Goal: Information Seeking & Learning: Learn about a topic

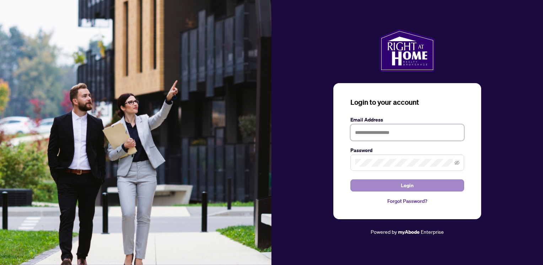
type input "**********"
click at [412, 184] on span "Login" at bounding box center [407, 185] width 13 height 11
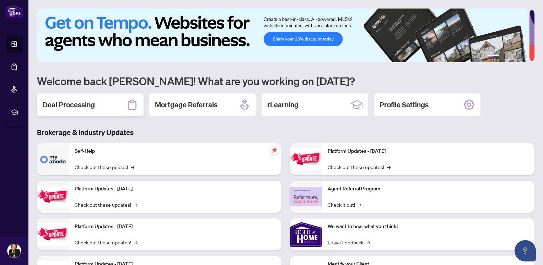
click at [96, 110] on div "Deal Processing" at bounding box center [90, 104] width 107 height 23
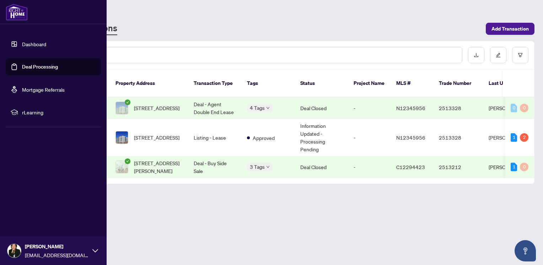
click at [18, 16] on img at bounding box center [17, 12] width 22 height 17
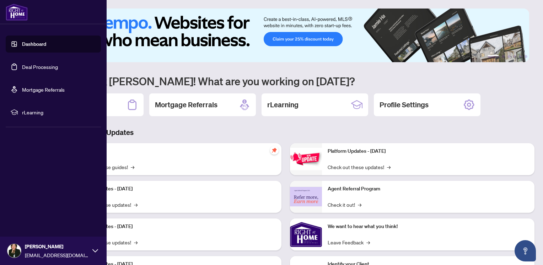
click at [33, 43] on link "Dashboard" at bounding box center [34, 44] width 24 height 6
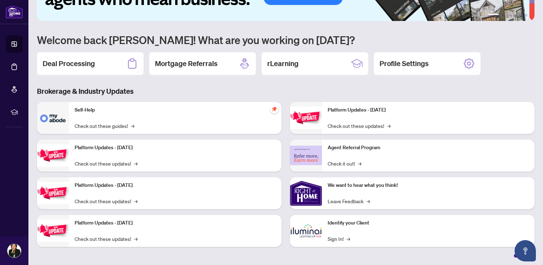
scroll to position [41, 0]
click at [275, 59] on h2 "rLearning" at bounding box center [282, 64] width 31 height 10
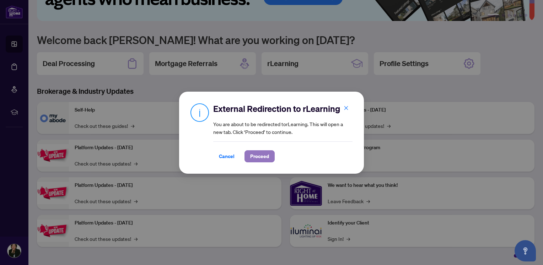
click at [256, 160] on span "Proceed" at bounding box center [259, 156] width 19 height 11
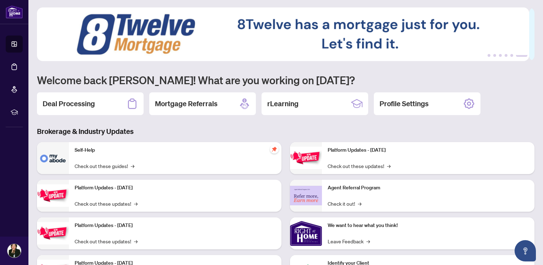
scroll to position [0, 0]
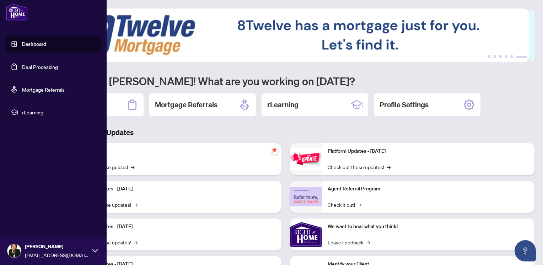
click at [29, 110] on span "rLearning" at bounding box center [59, 112] width 74 height 8
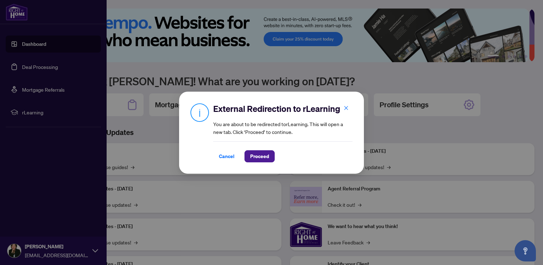
click at [319, 84] on div "External Redirection to rLearning You are about to be redirected to rLearning .…" at bounding box center [271, 132] width 543 height 265
click at [346, 109] on icon "close" at bounding box center [346, 108] width 4 height 4
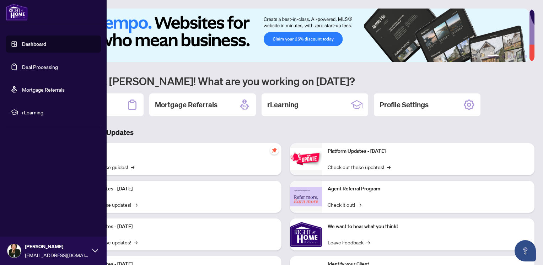
scroll to position [41, 0]
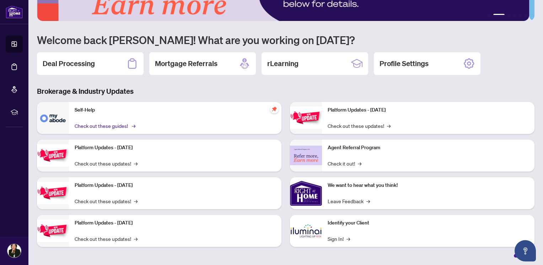
click at [98, 123] on link "Check out these guides! →" at bounding box center [105, 126] width 60 height 8
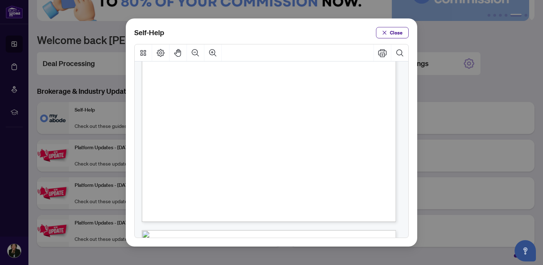
scroll to position [178, 0]
click at [398, 34] on span "Close" at bounding box center [396, 32] width 13 height 11
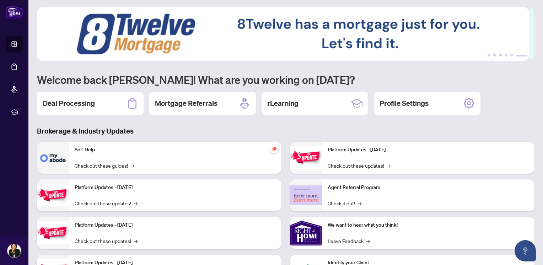
scroll to position [0, 0]
